Goal: Navigation & Orientation: Find specific page/section

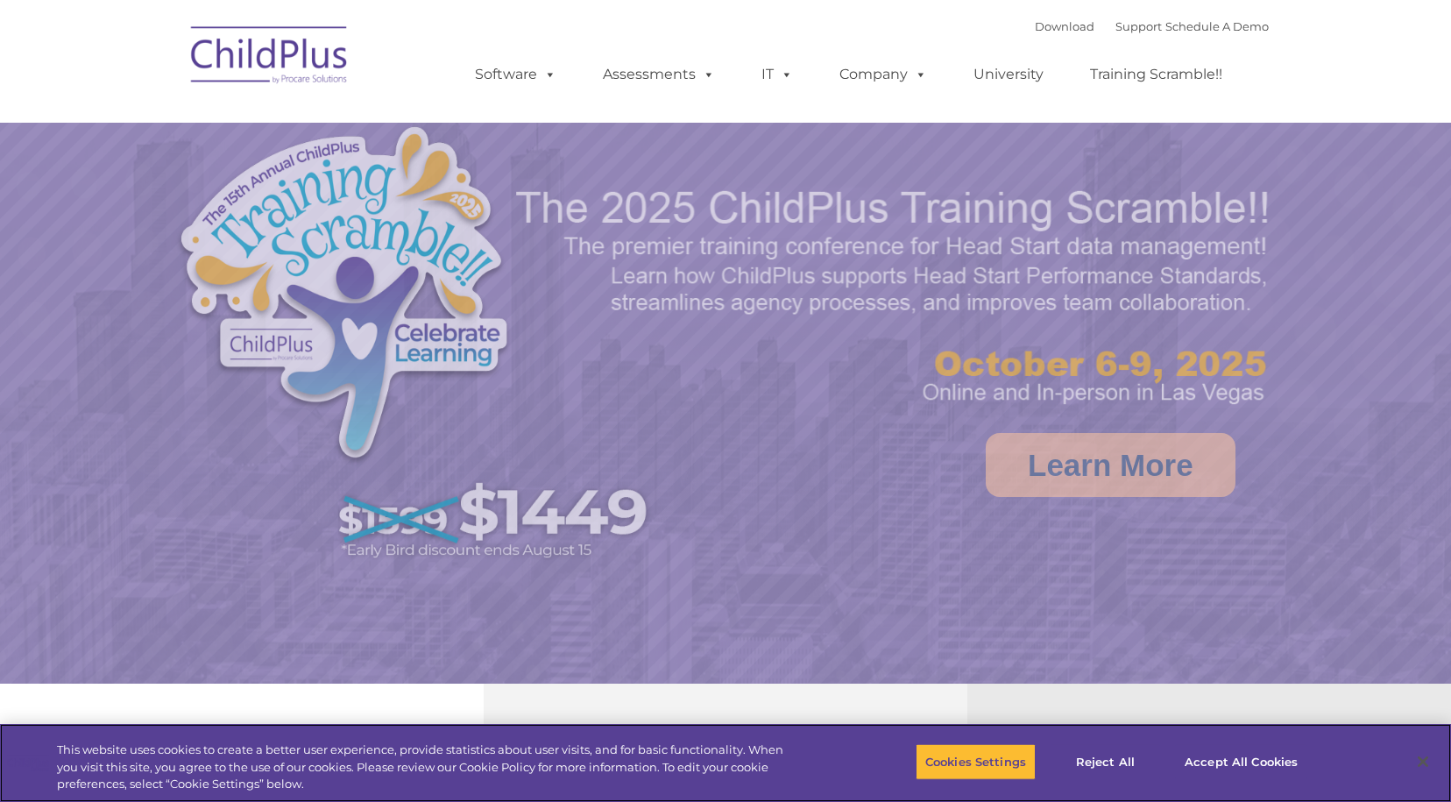
select select "MEDIUM"
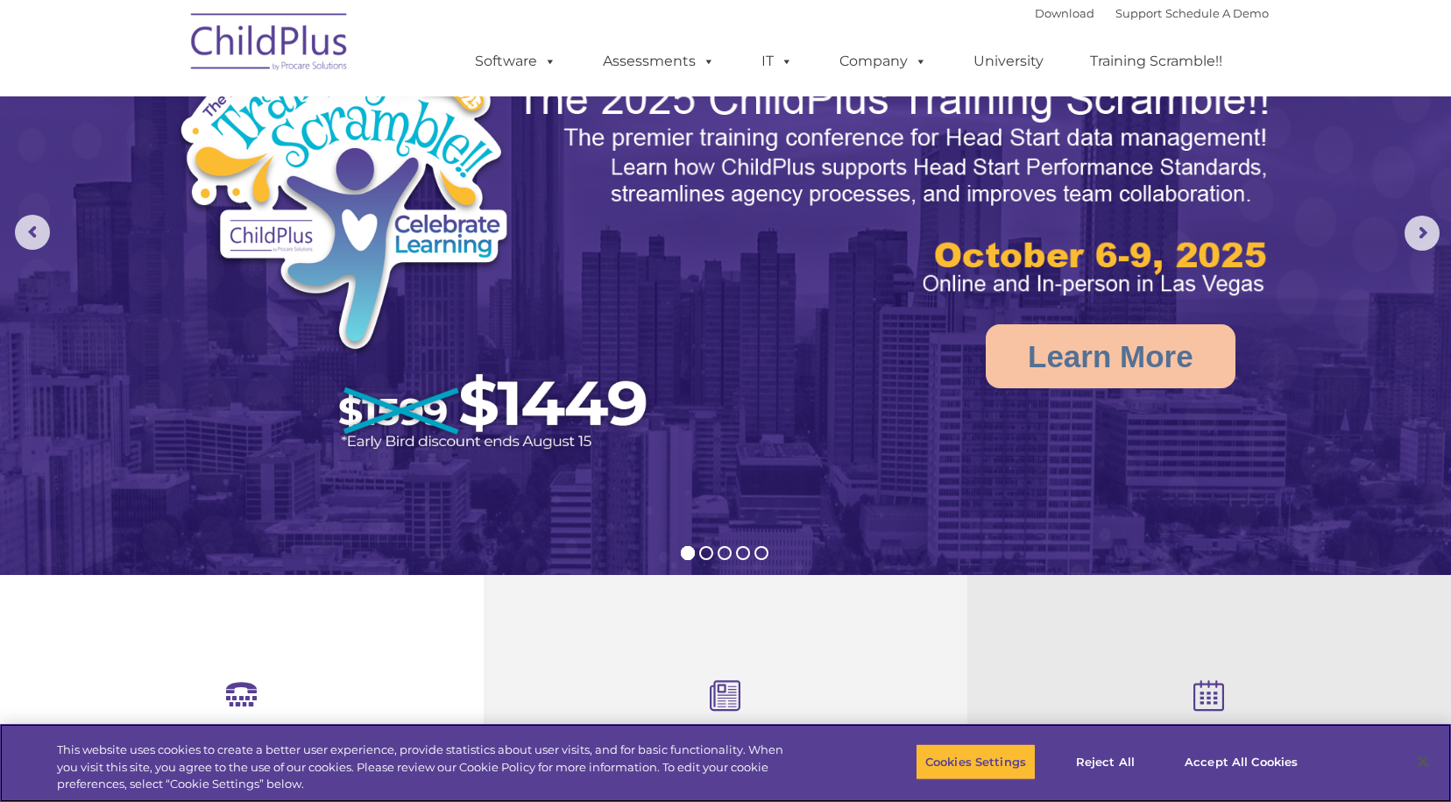
scroll to position [72, 0]
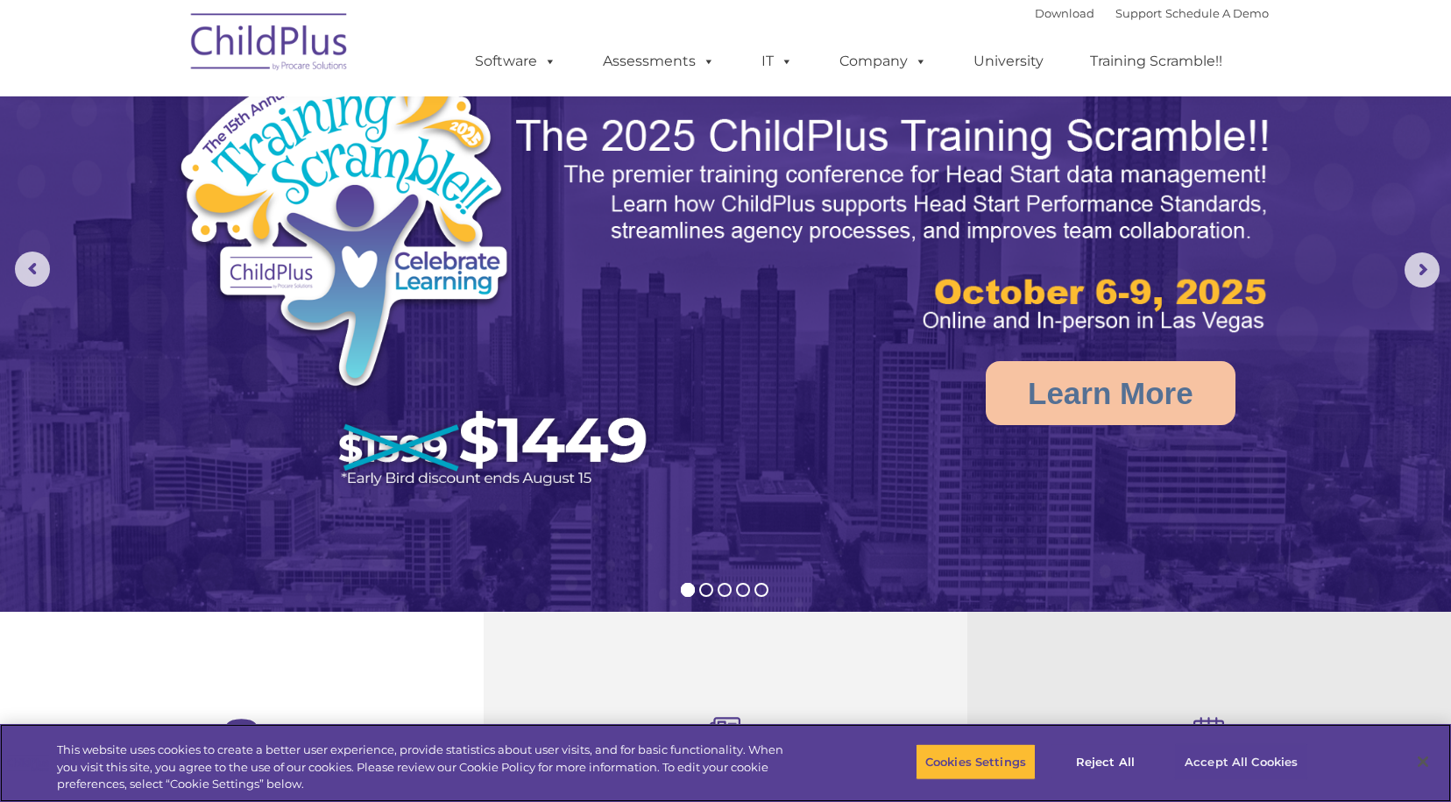
click at [1255, 769] on button "Accept All Cookies" at bounding box center [1241, 761] width 132 height 37
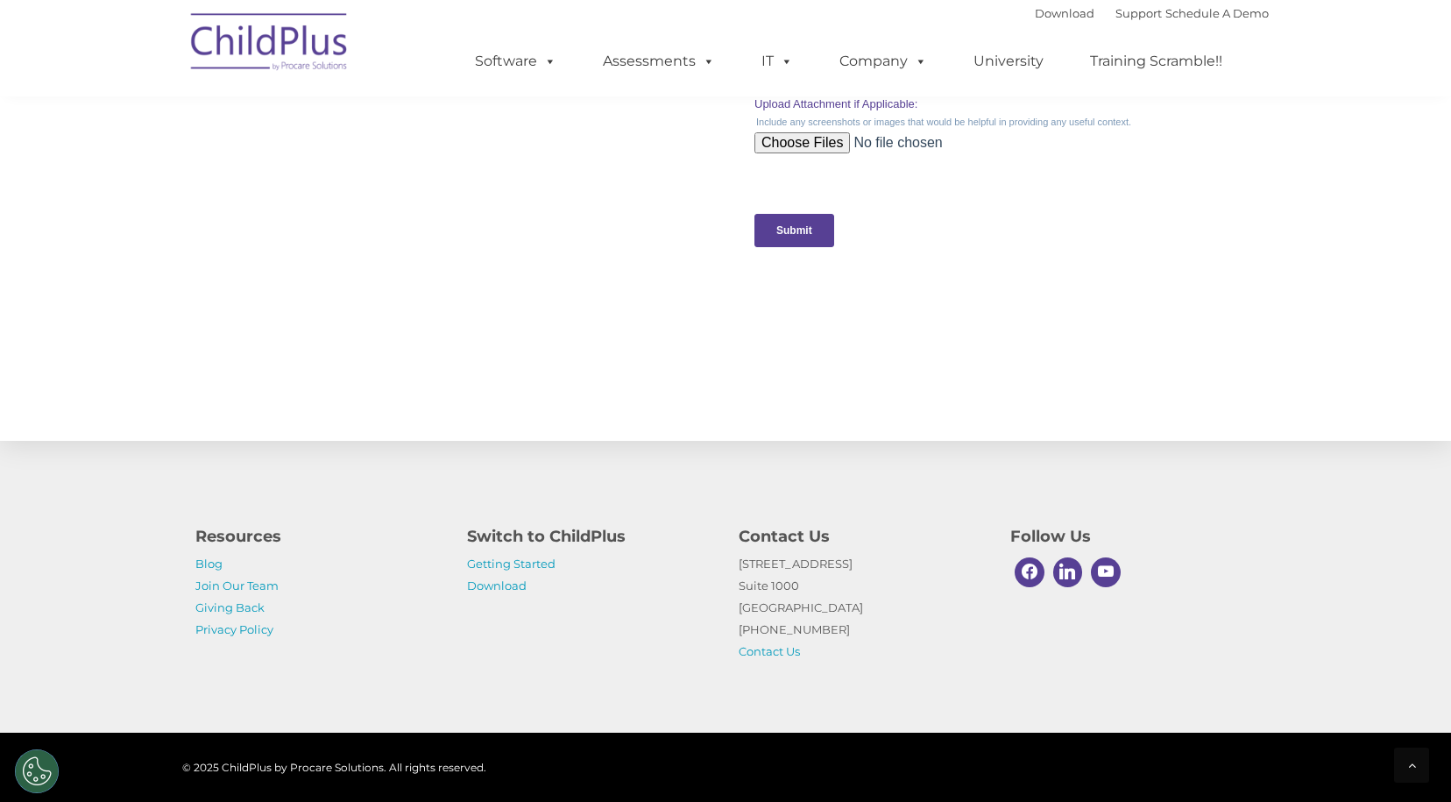
scroll to position [1747, 0]
click at [528, 565] on link "Getting Started" at bounding box center [511, 563] width 89 height 14
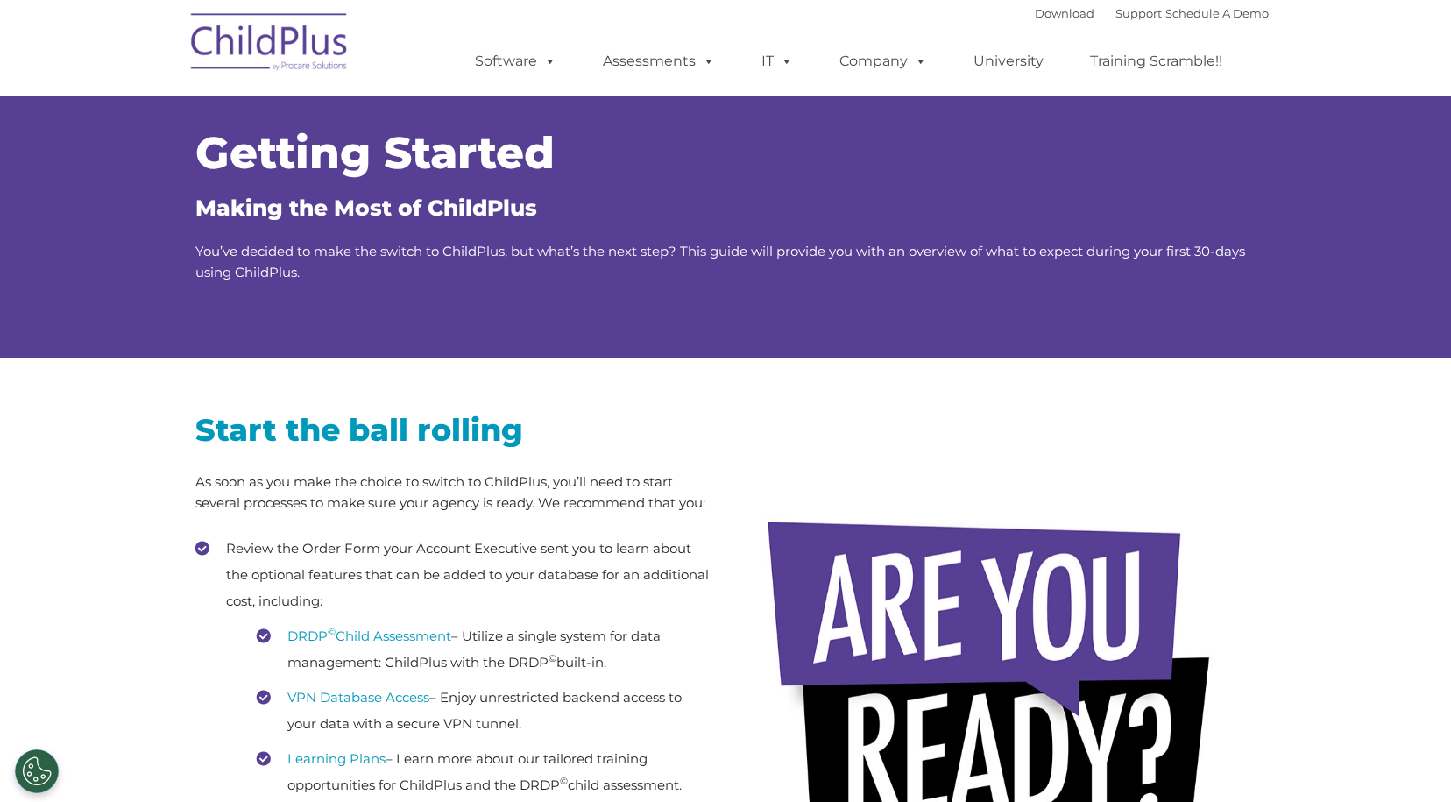
click at [308, 37] on img at bounding box center [269, 45] width 175 height 88
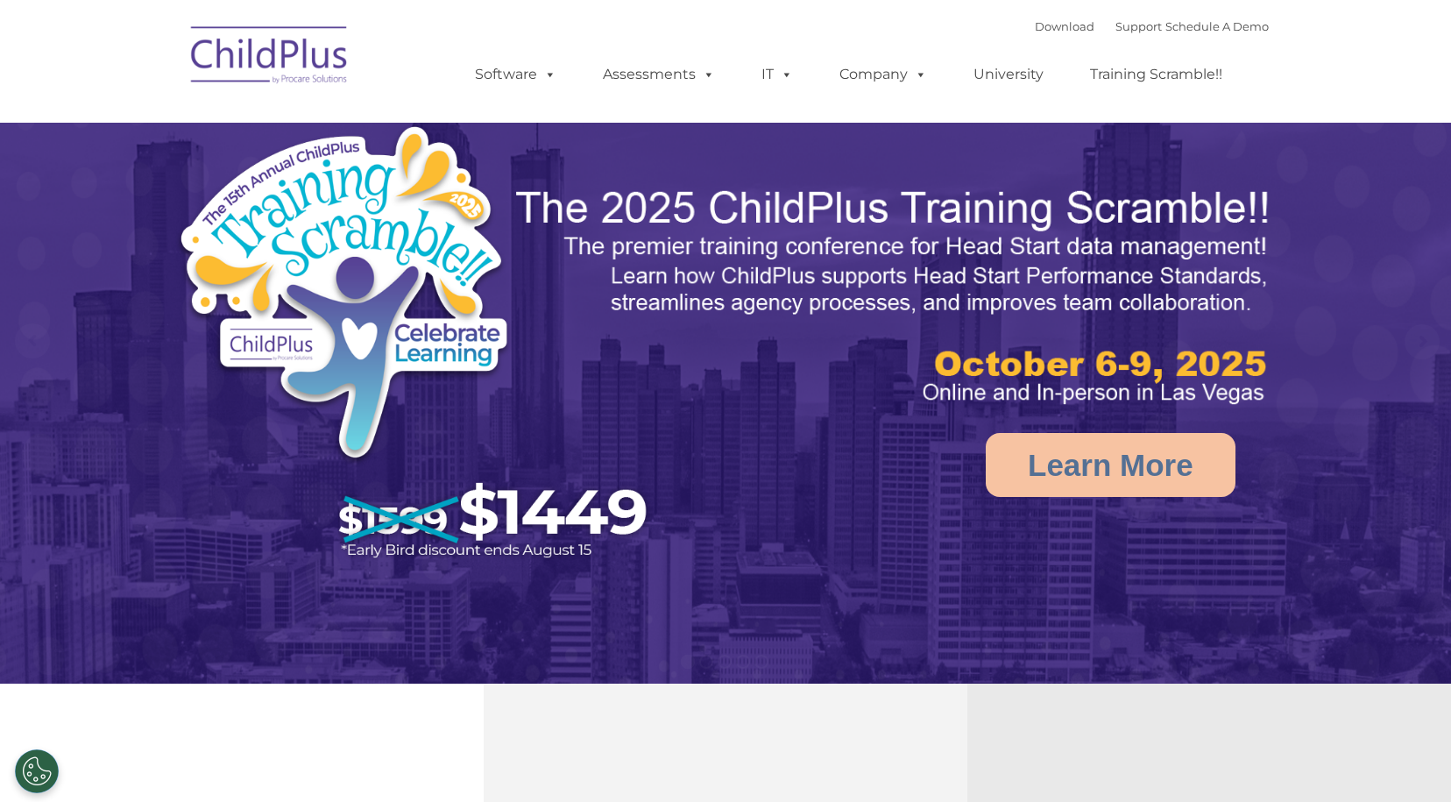
select select "MEDIUM"
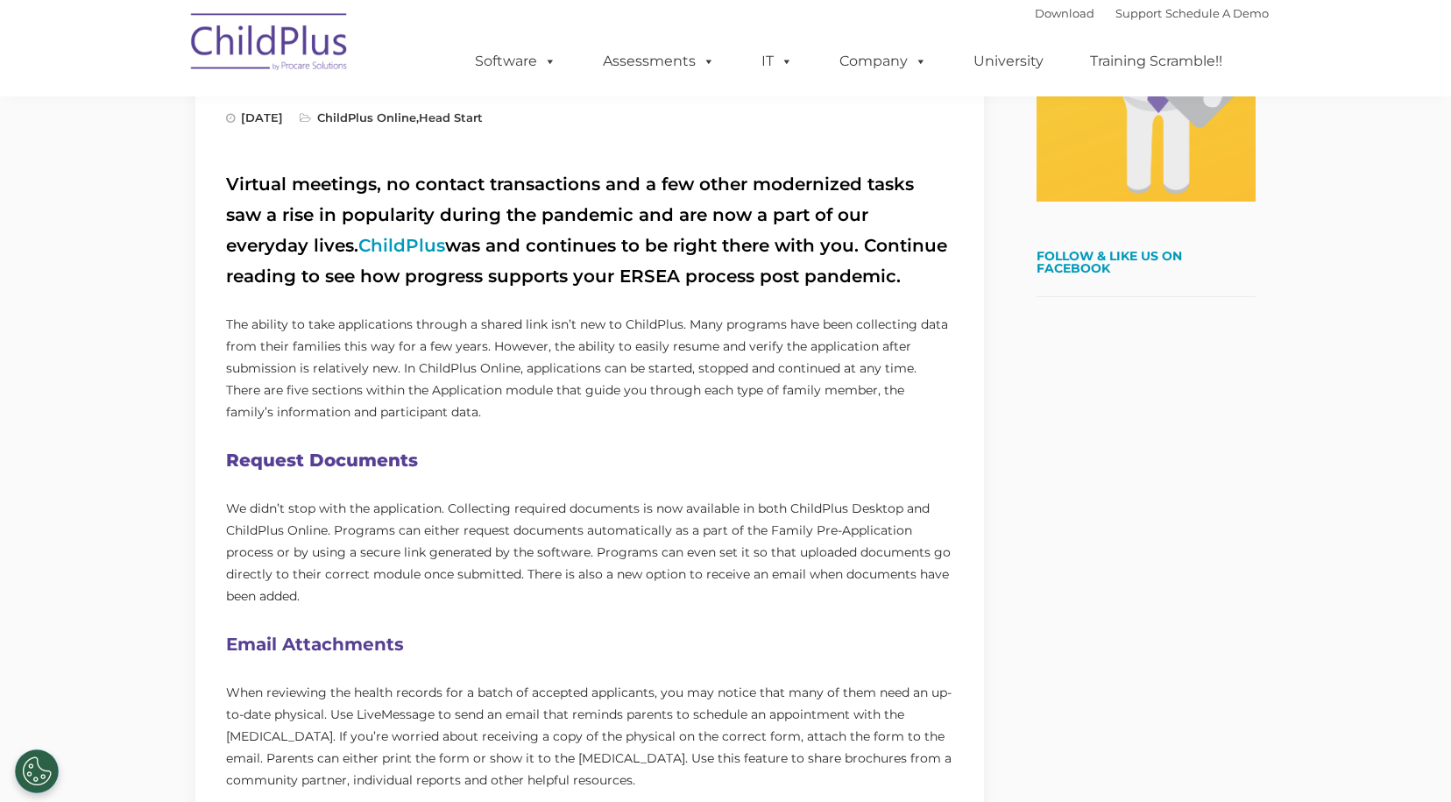
scroll to position [822, 0]
